Goal: Check status: Check status

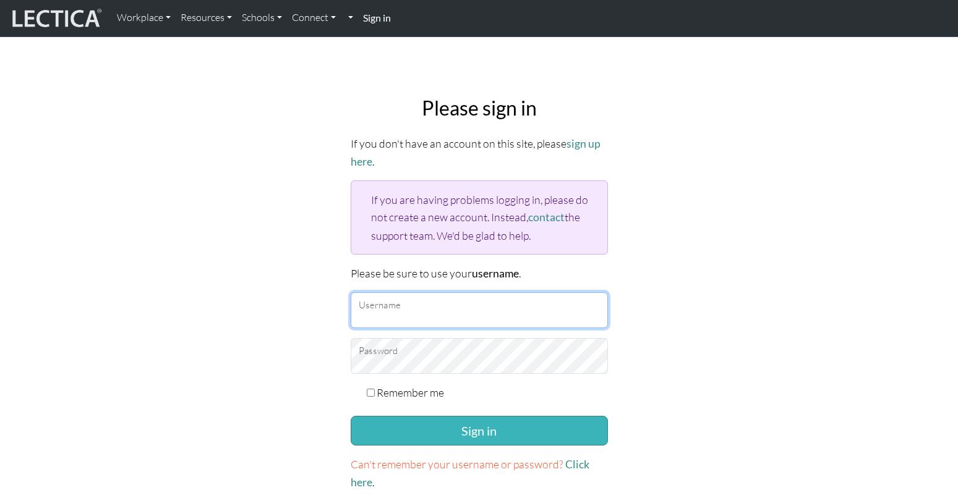
type input "TaddyAO2025"
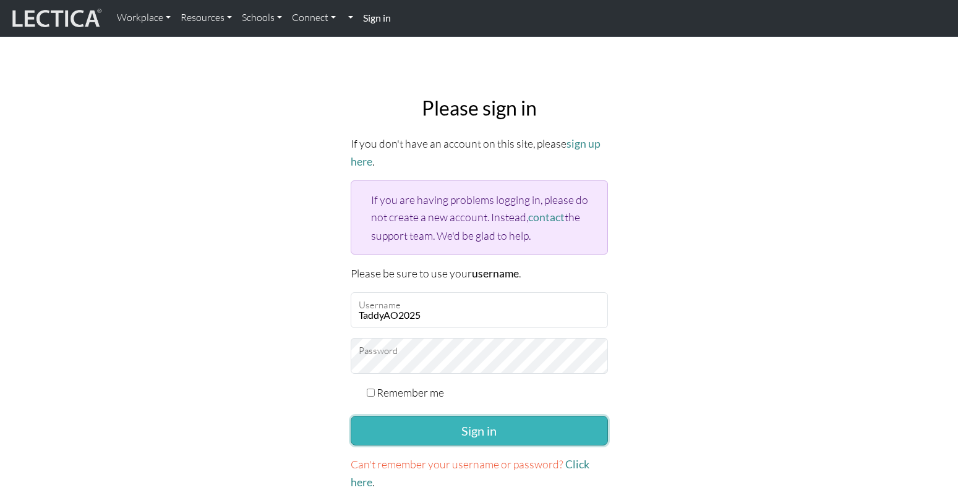
click at [492, 419] on button "Sign in" at bounding box center [479, 431] width 257 height 30
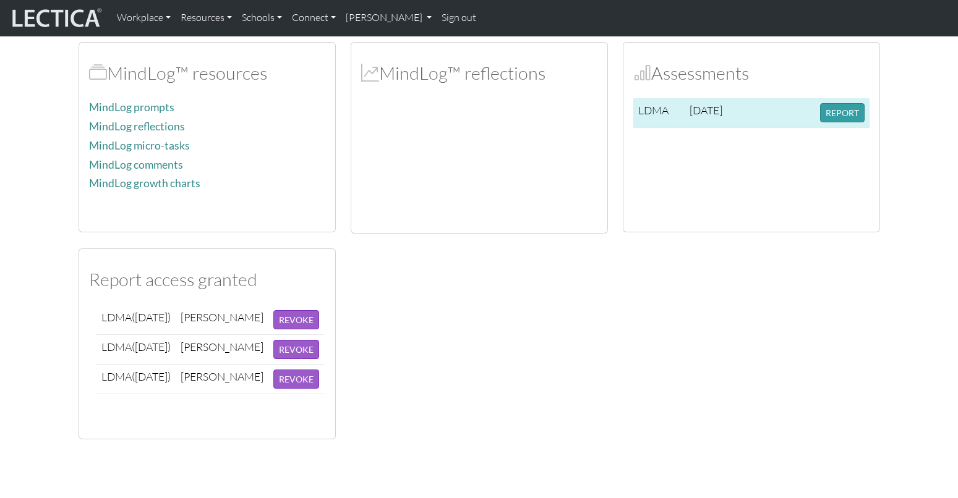
scroll to position [309, 0]
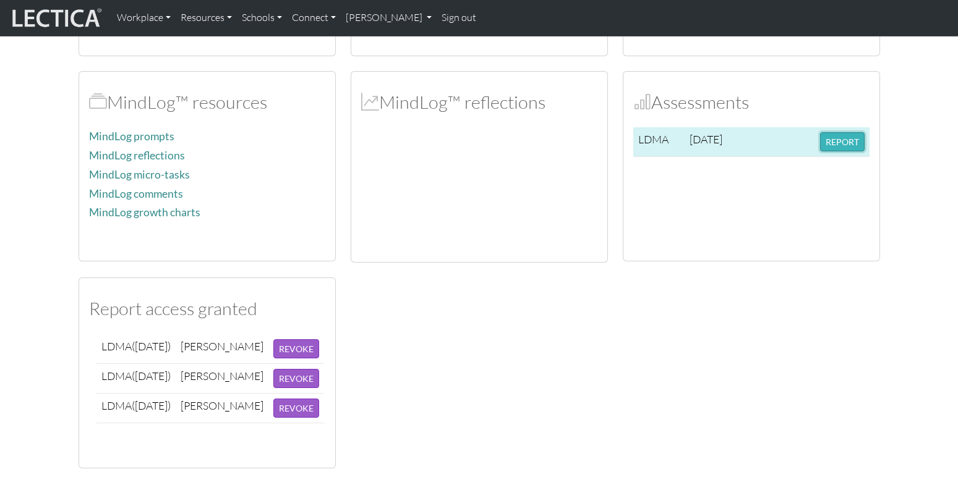
click at [829, 138] on button "REPORT" at bounding box center [842, 141] width 45 height 19
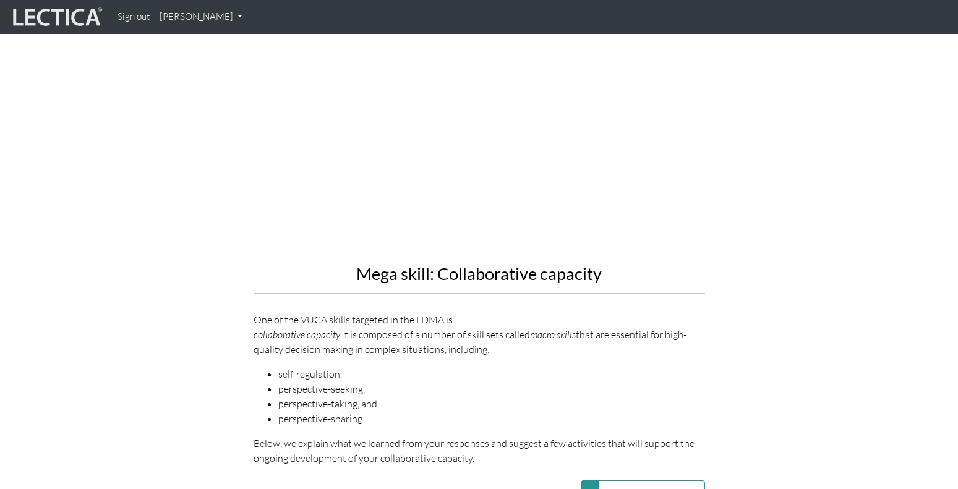
scroll to position [1375, 0]
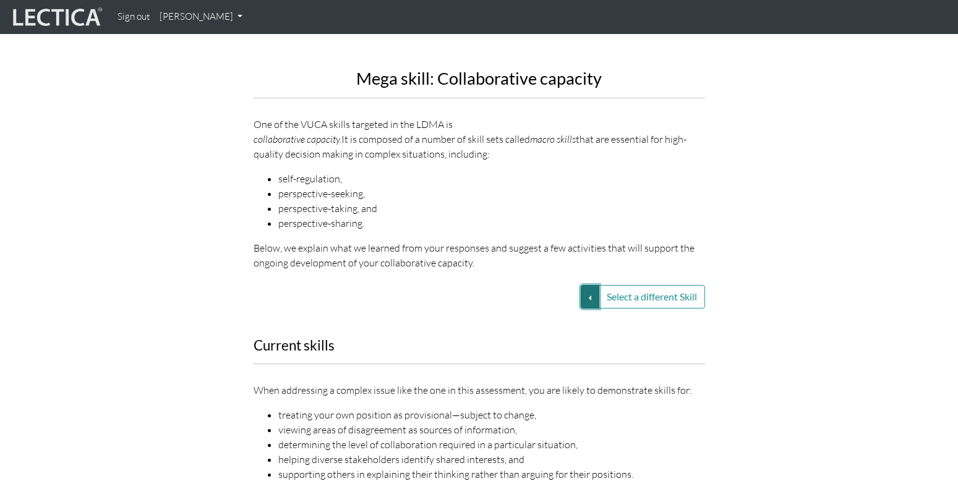
click at [589, 285] on button "Select a different Skill" at bounding box center [590, 296] width 19 height 23
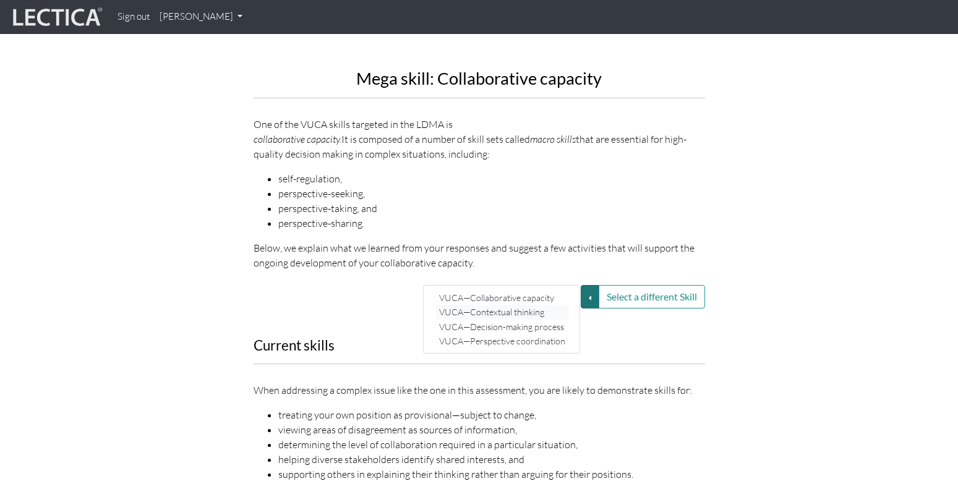
click at [527, 305] on link "VUCA—Contextual thinking" at bounding box center [502, 312] width 132 height 14
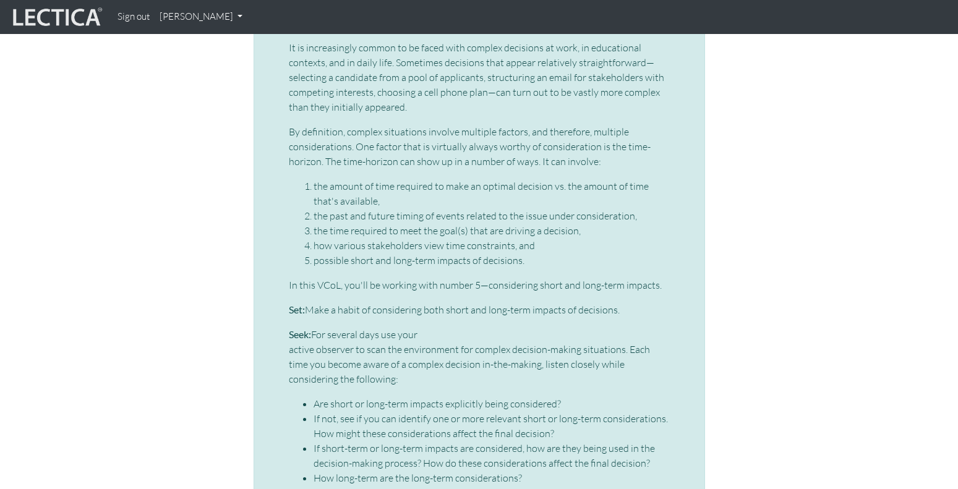
scroll to position [2674, 0]
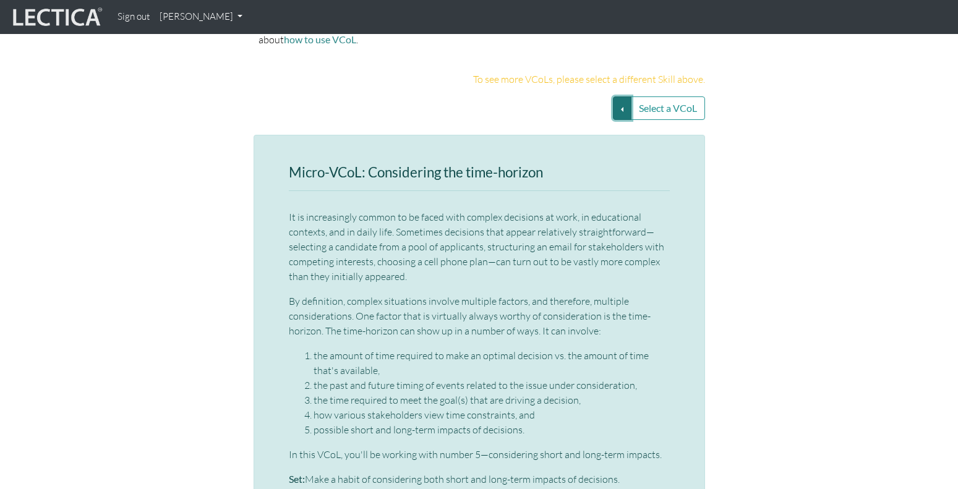
click at [620, 96] on button "Select a VCoL" at bounding box center [622, 107] width 19 height 23
click at [575, 117] on link "Looking for contextual causes" at bounding box center [541, 124] width 119 height 14
